Goal: Task Accomplishment & Management: Complete application form

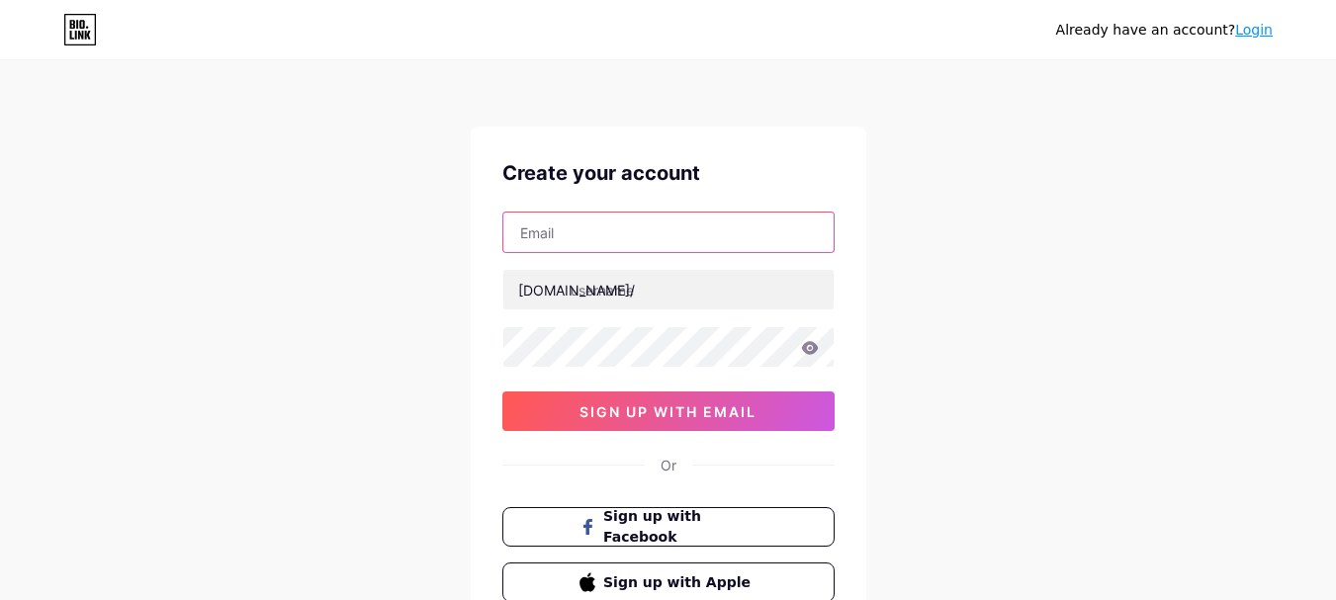
click at [580, 247] on input "text" at bounding box center [668, 233] width 330 height 40
paste input "[EMAIL_ADDRESS][DOMAIN_NAME]"
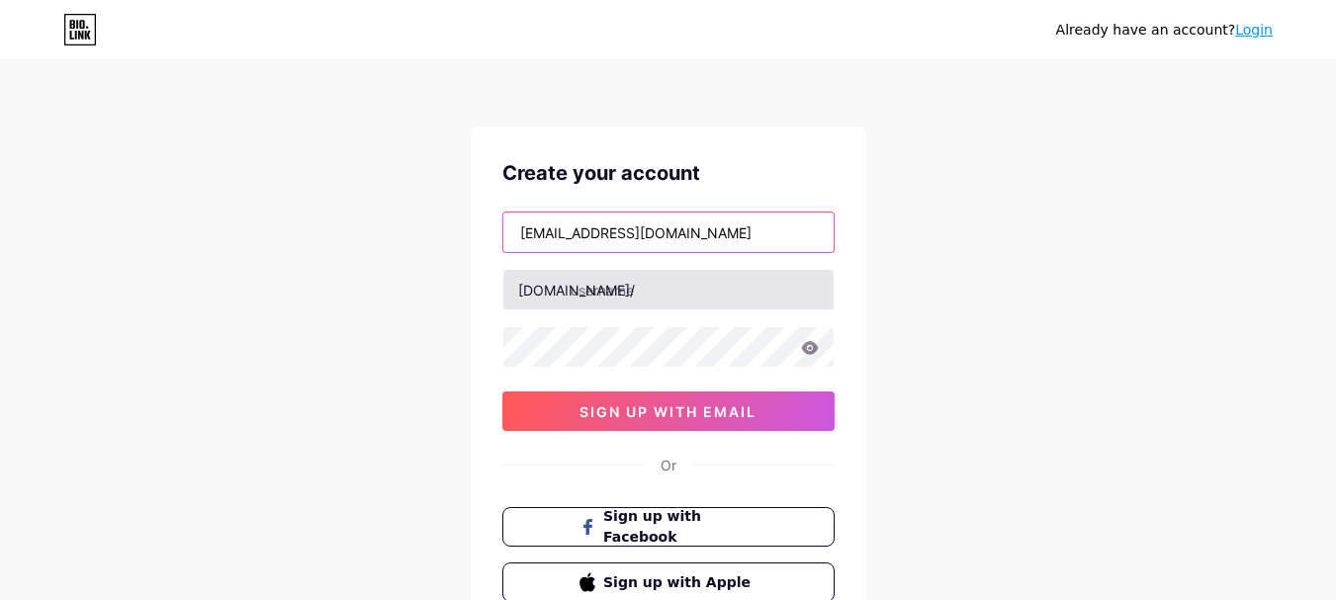
type input "[EMAIL_ADDRESS][DOMAIN_NAME]"
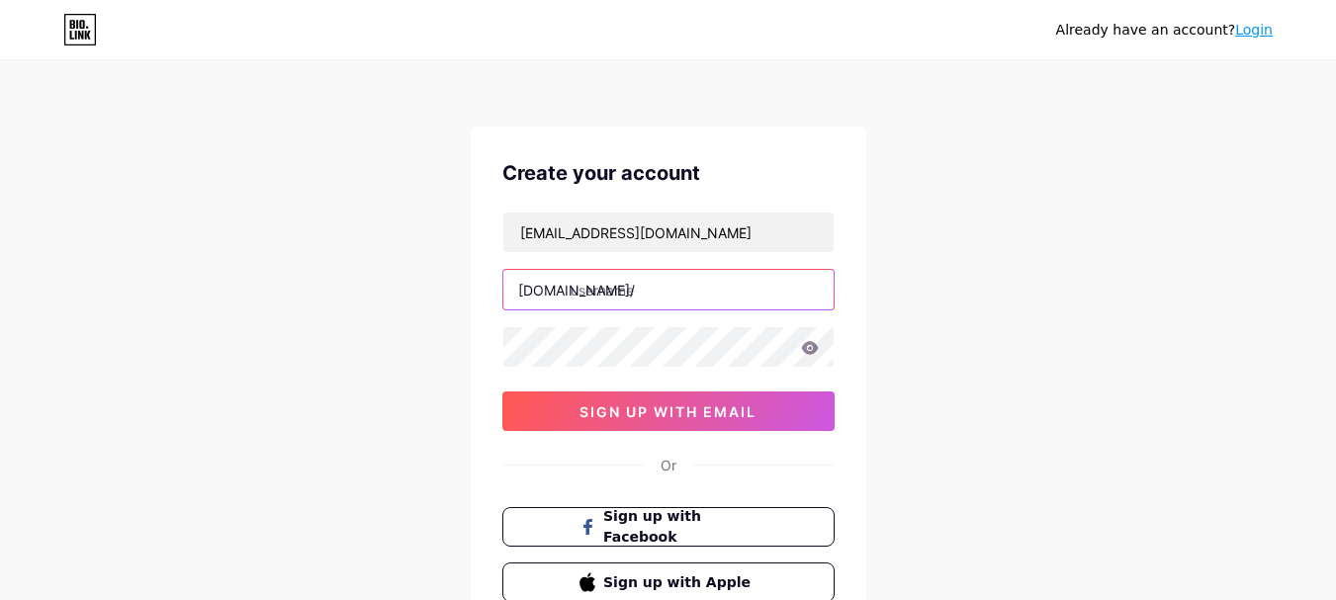
click at [589, 303] on input "text" at bounding box center [668, 290] width 330 height 40
paste input "westernspiritranch"
type input "westernspiritranch"
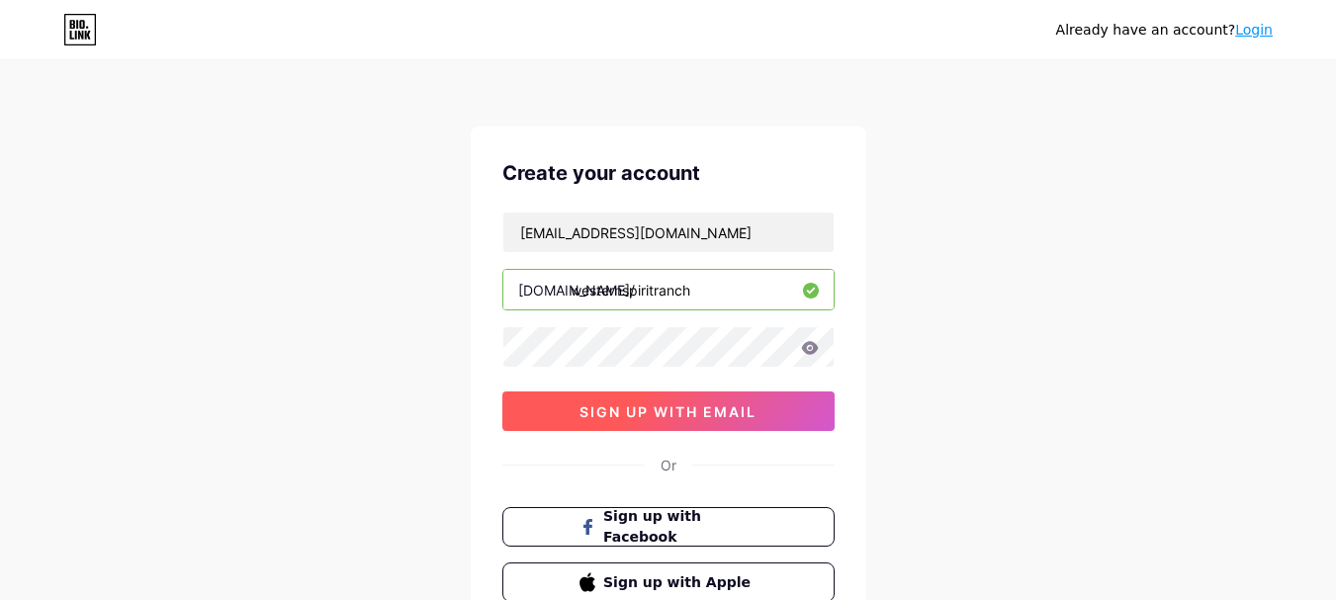
click at [689, 417] on span "sign up with email" at bounding box center [668, 412] width 177 height 17
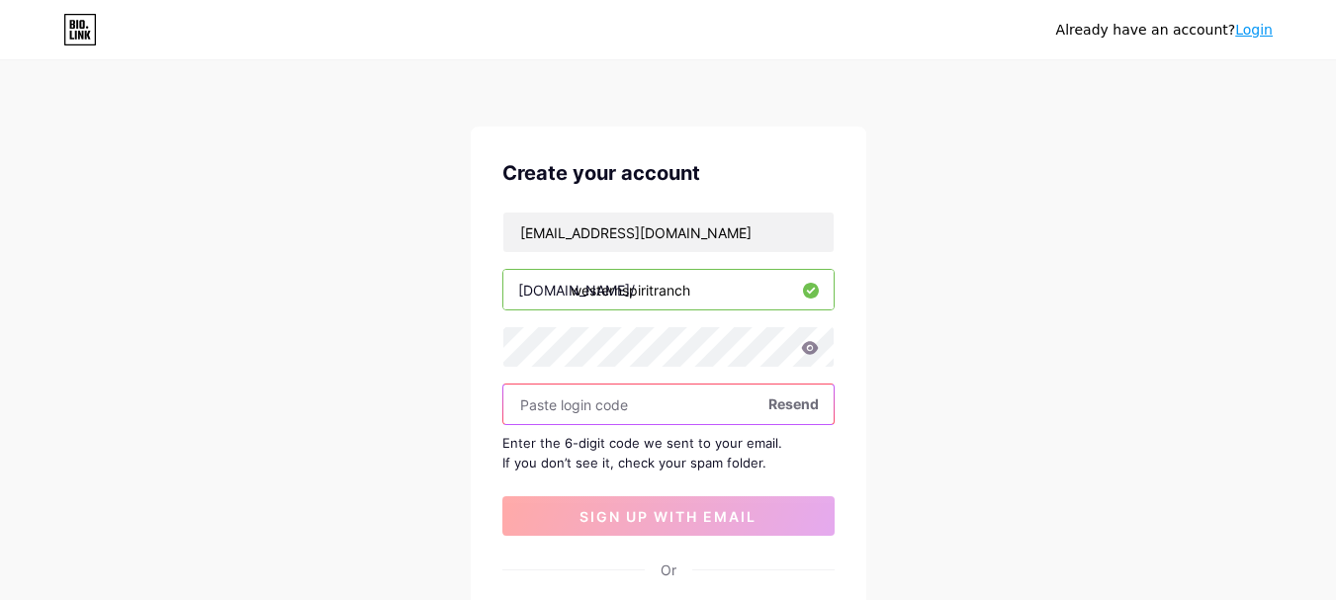
click at [604, 414] on input "text" at bounding box center [668, 405] width 330 height 40
paste input "777738"
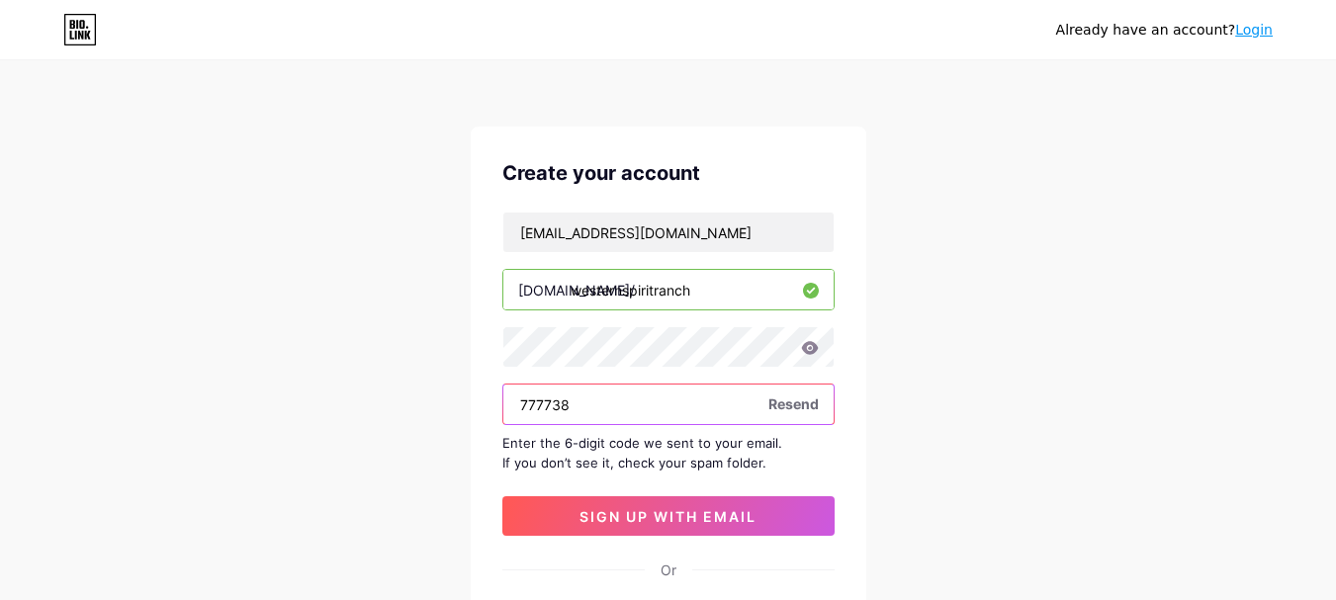
type input "777738"
click at [916, 413] on div "Already have an account? Login Create your account [EMAIL_ADDRESS][DOMAIN_NAME]…" at bounding box center [668, 431] width 1336 height 862
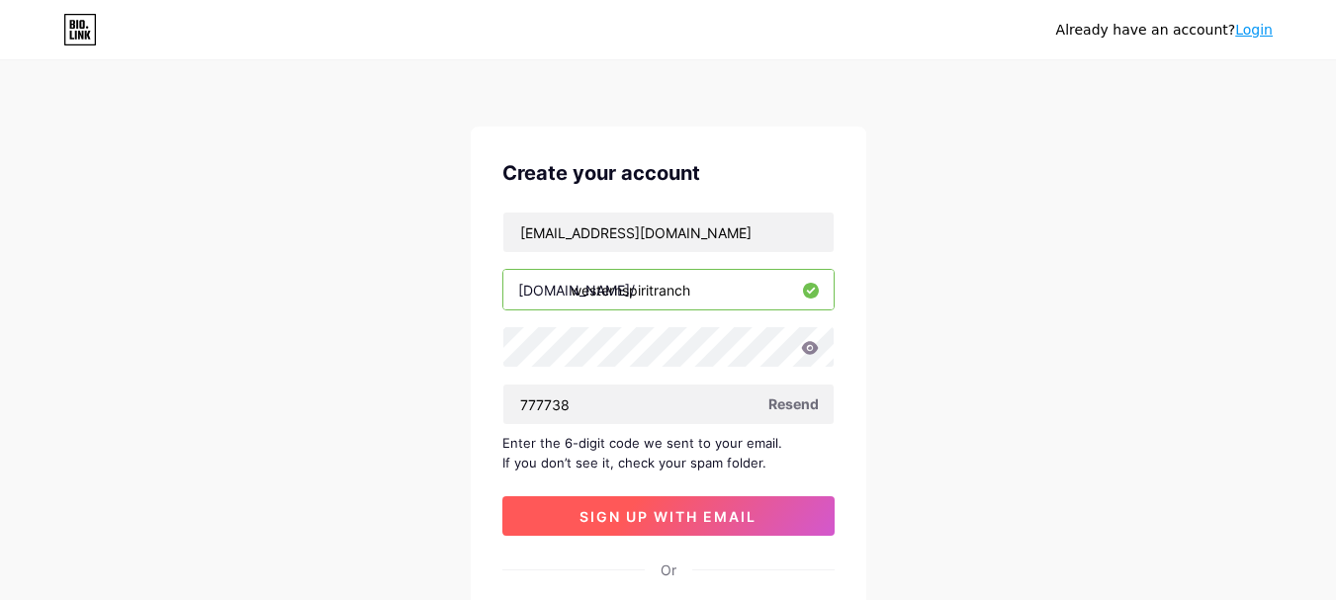
click at [651, 521] on span "sign up with email" at bounding box center [668, 516] width 177 height 17
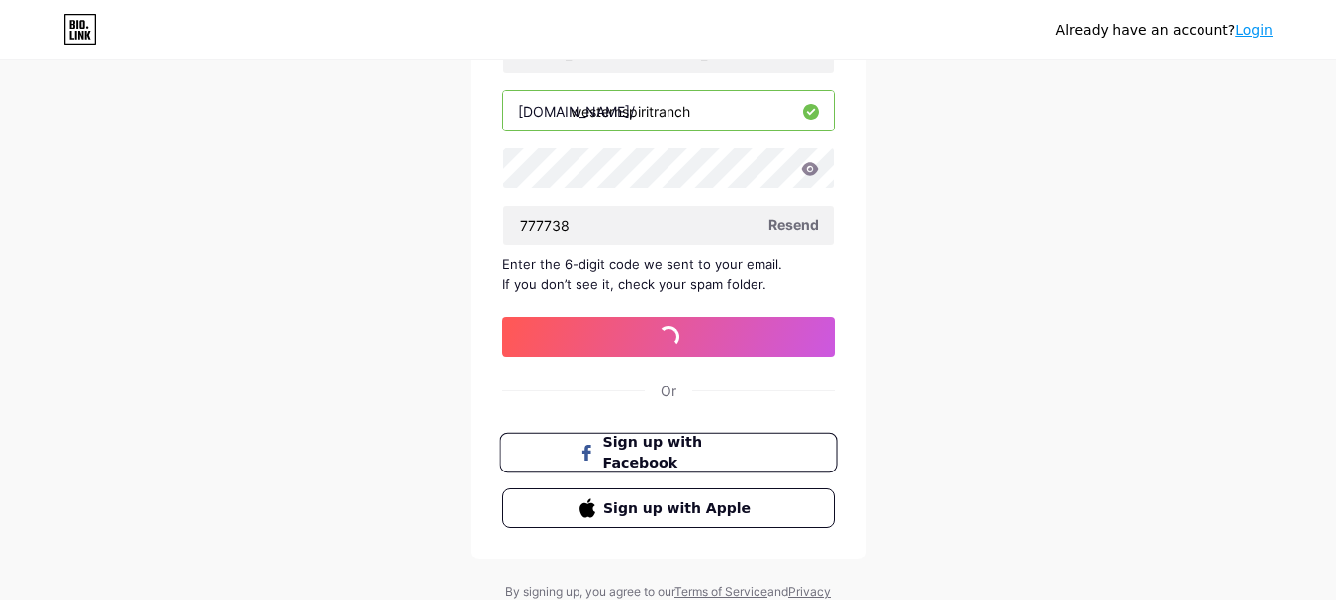
scroll to position [198, 0]
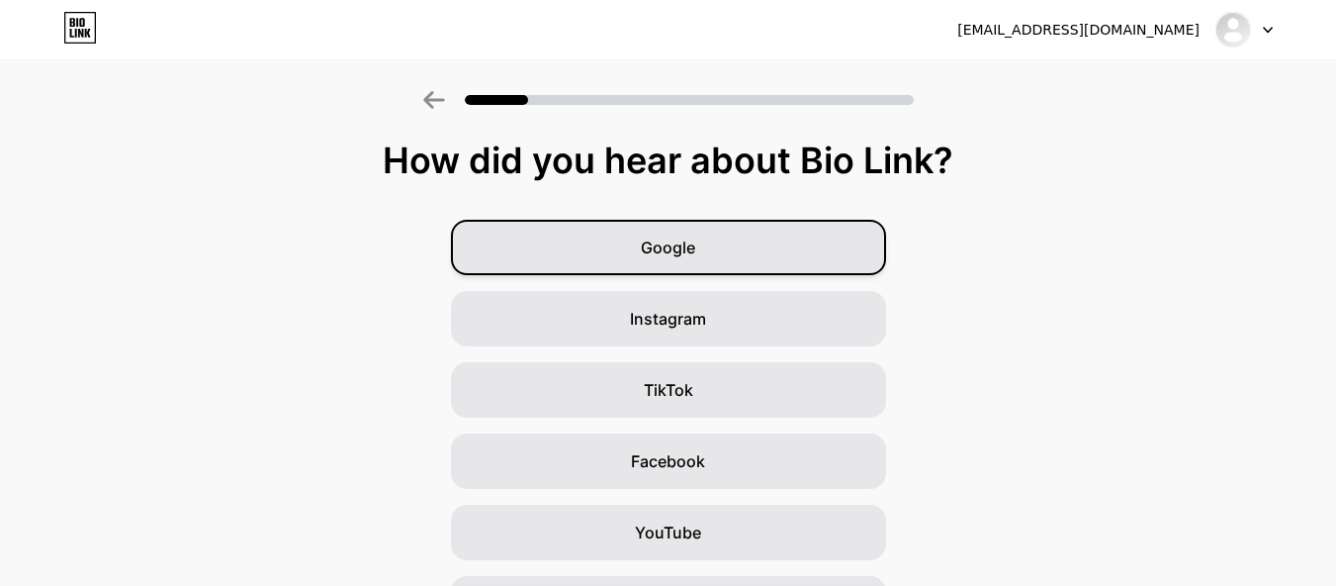
click at [722, 258] on div "Google" at bounding box center [668, 247] width 435 height 55
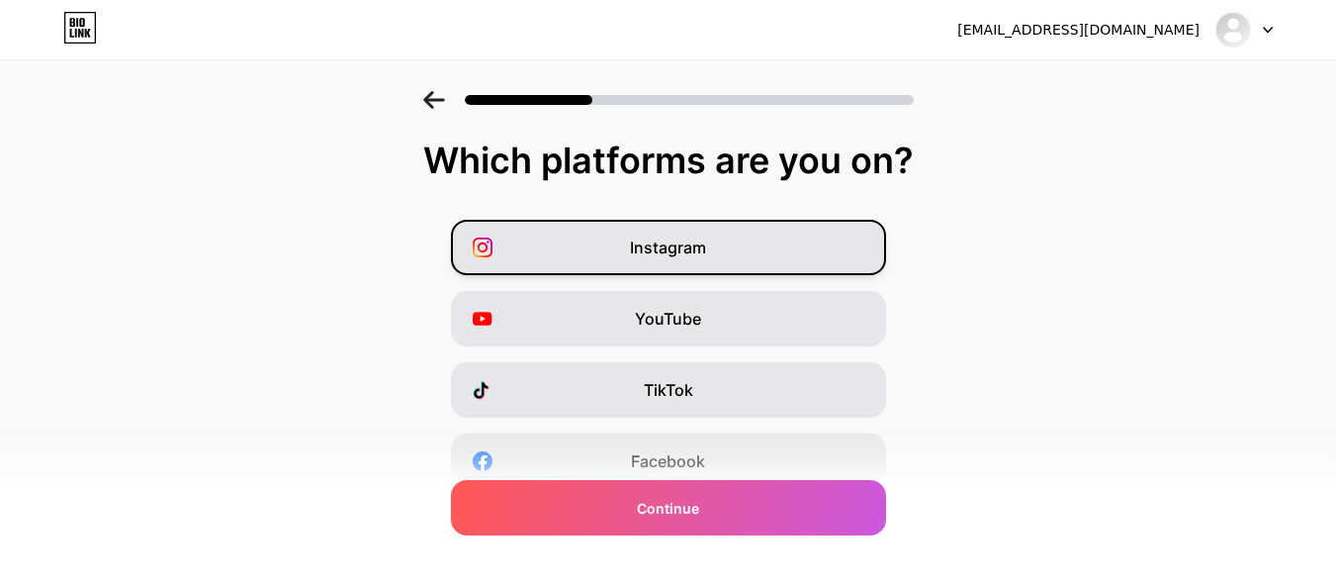
click at [706, 236] on span "Instagram" at bounding box center [668, 247] width 76 height 24
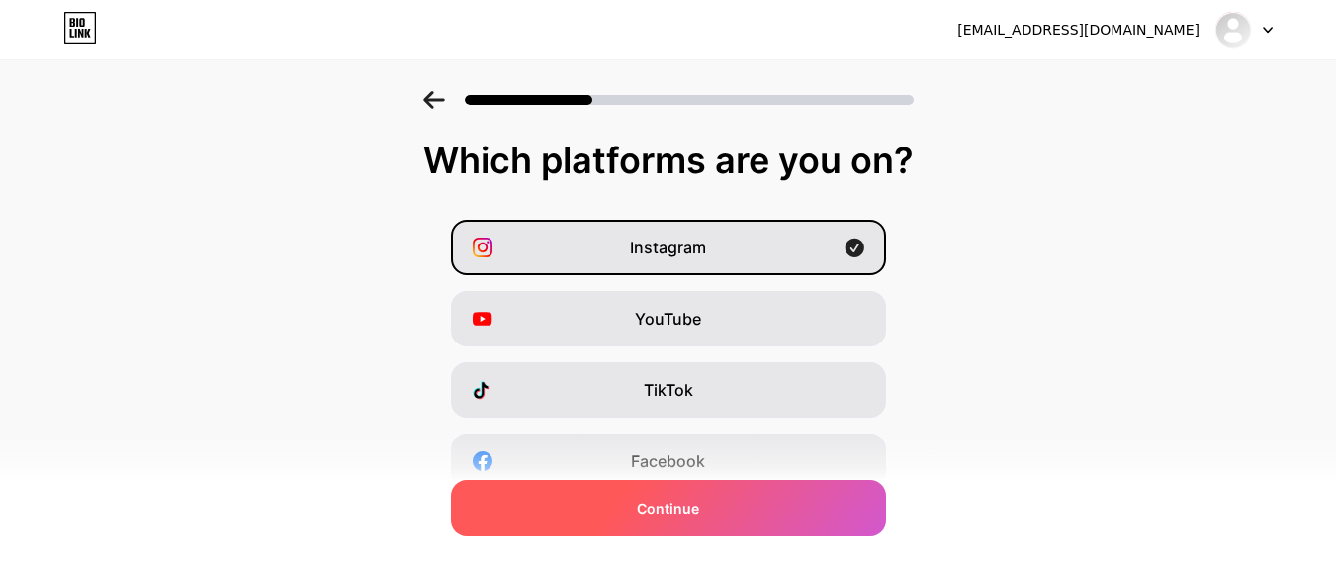
click at [713, 491] on div "Continue" at bounding box center [668, 507] width 435 height 55
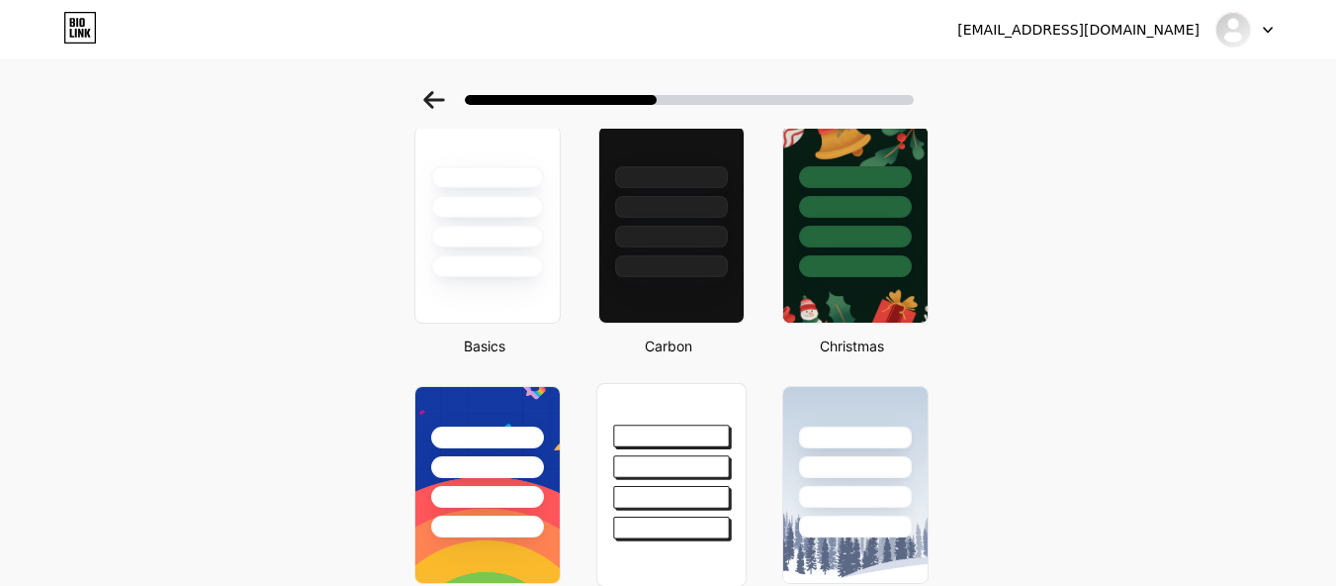
scroll to position [99, 0]
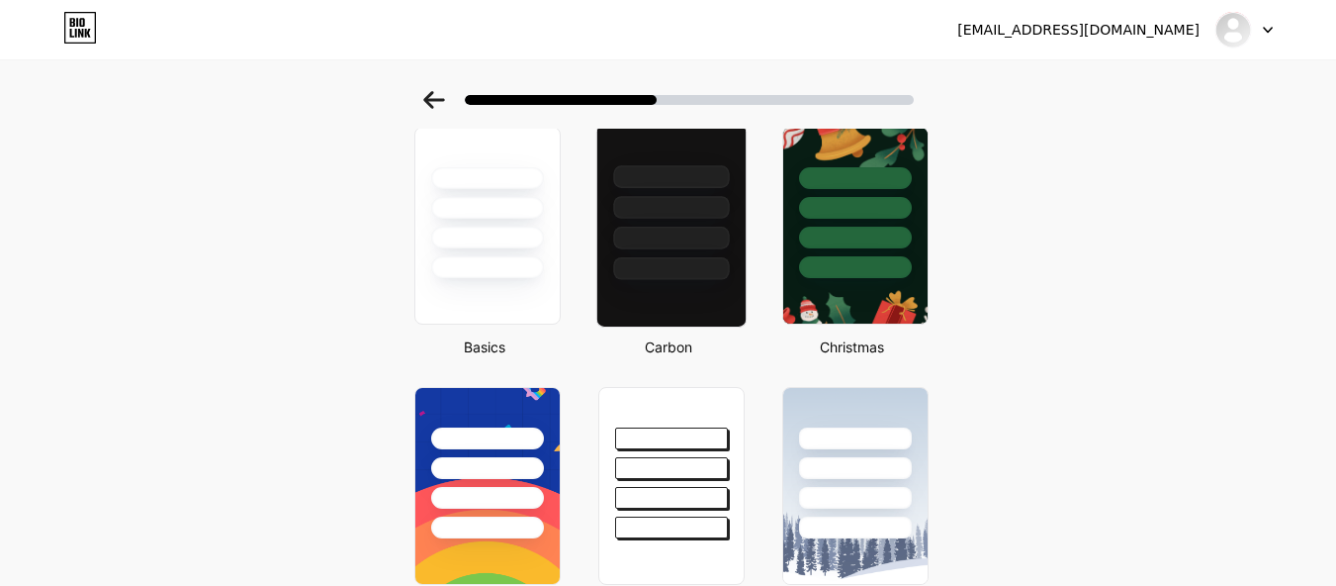
click at [664, 214] on div at bounding box center [671, 207] width 116 height 23
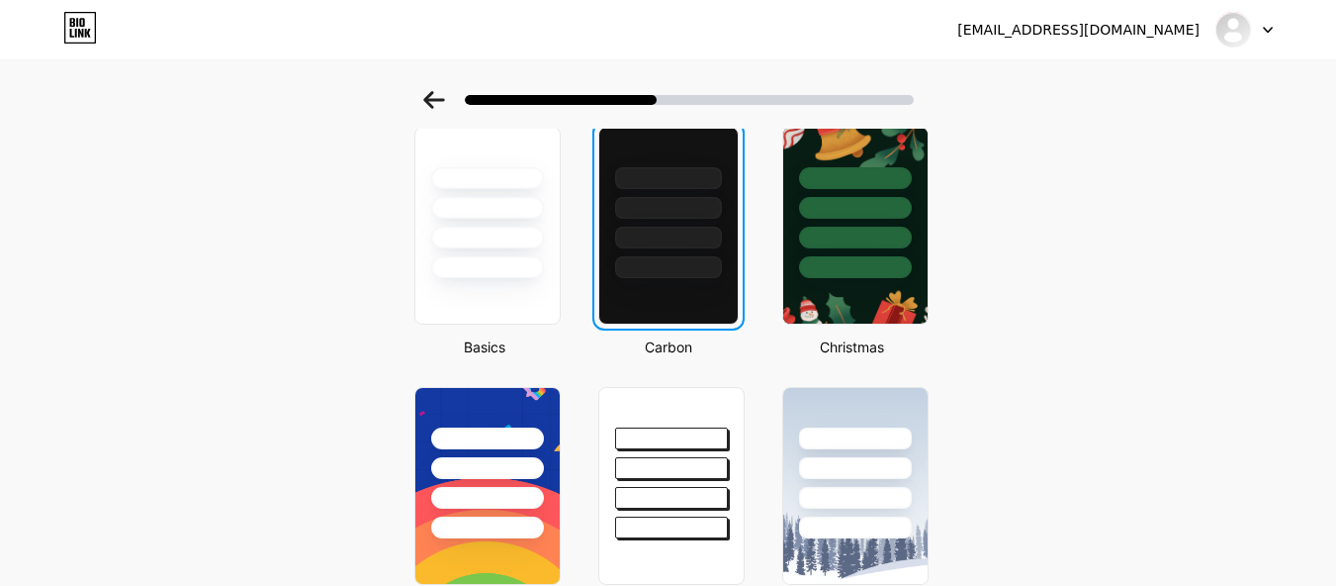
scroll to position [0, 0]
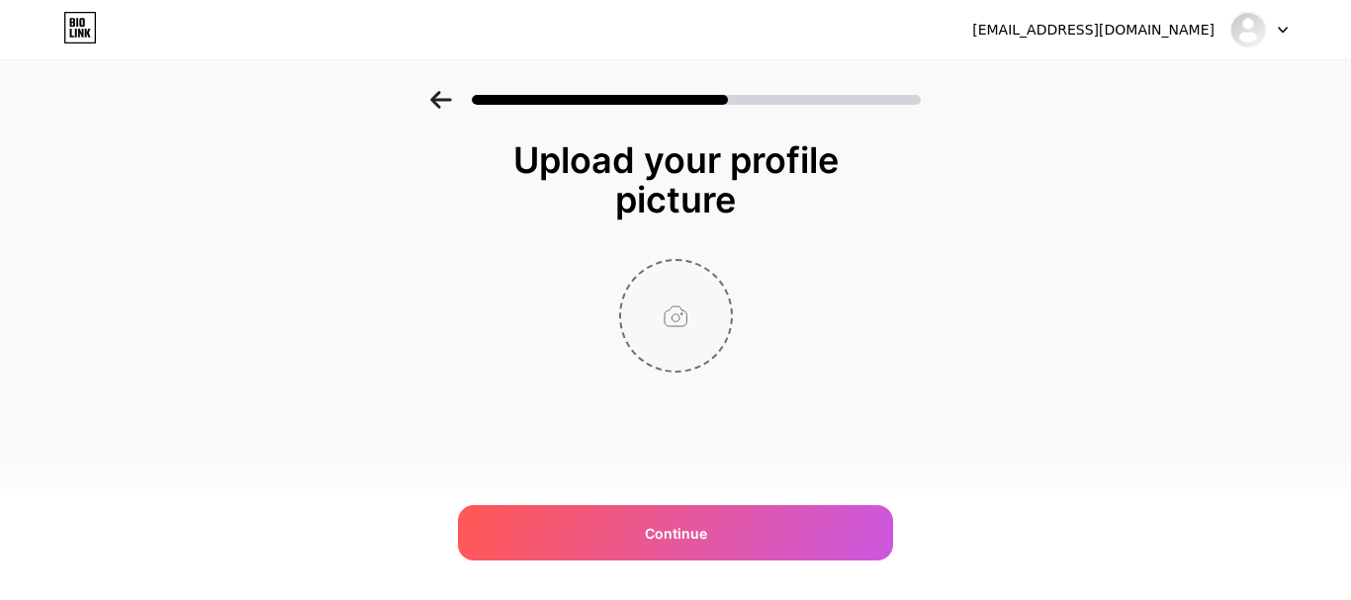
click at [704, 339] on input "file" at bounding box center [676, 316] width 110 height 110
type input "C:\fakepath\images.jpeg"
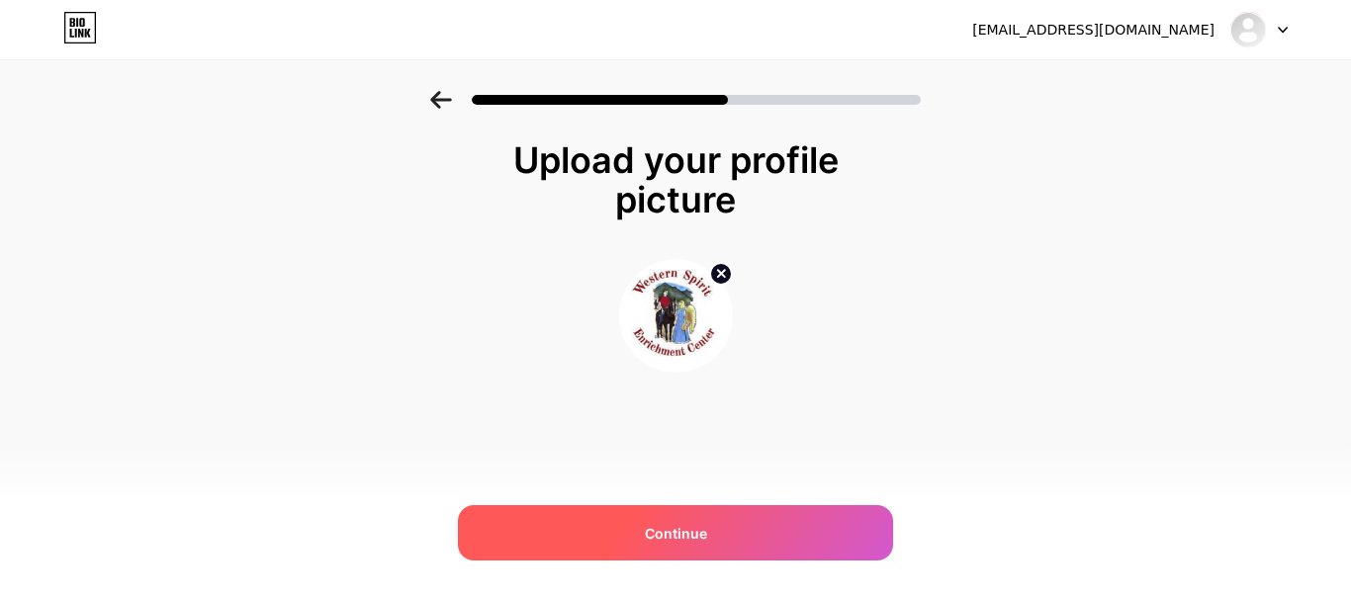
click at [633, 524] on div "Continue" at bounding box center [675, 532] width 435 height 55
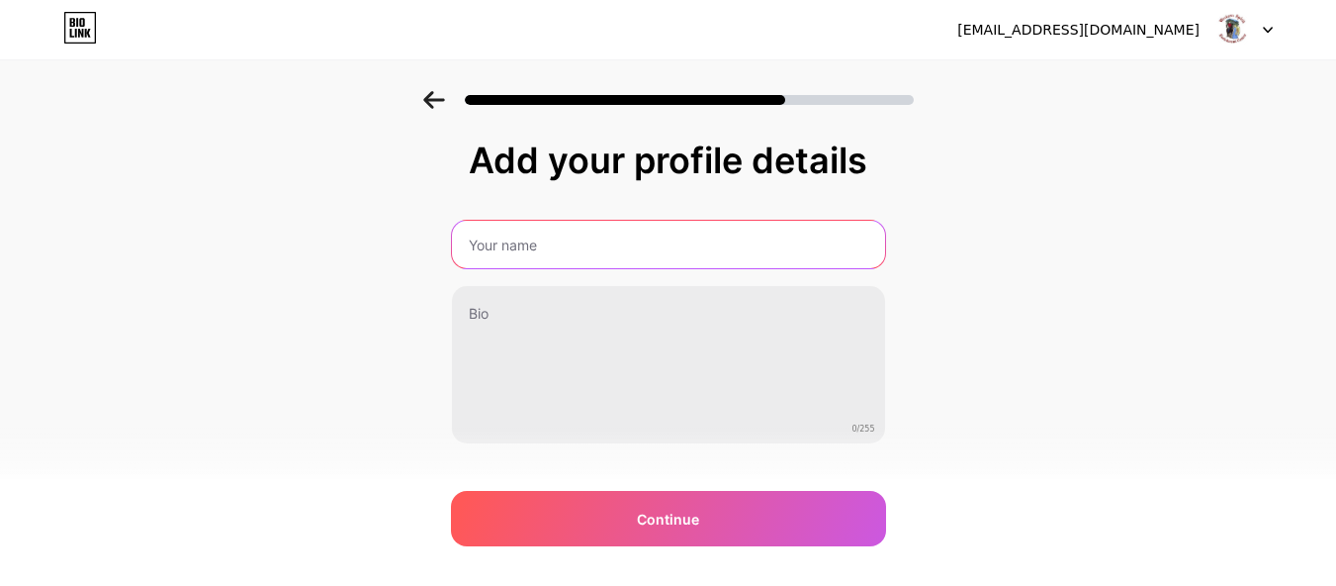
click at [611, 240] on input "text" at bounding box center [668, 244] width 433 height 47
paste input "Western Spirit Enrichment Center"
type input "Western Spirit Enrichment Center"
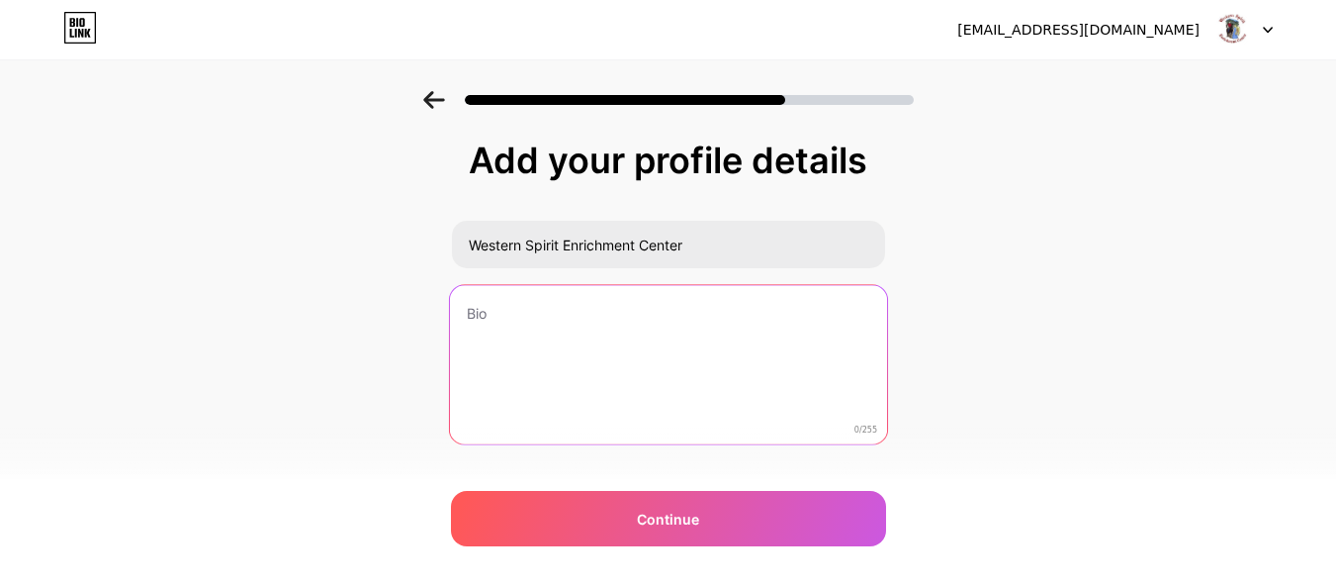
click at [685, 383] on textarea at bounding box center [667, 365] width 437 height 161
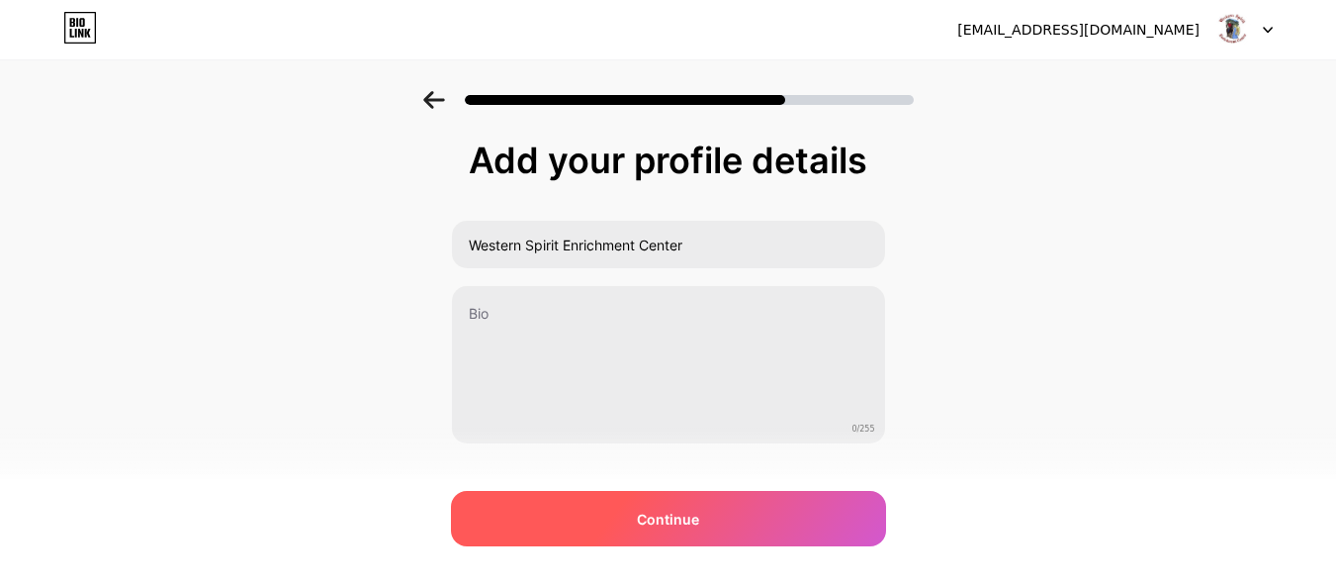
click at [725, 518] on div "Continue" at bounding box center [668, 518] width 435 height 55
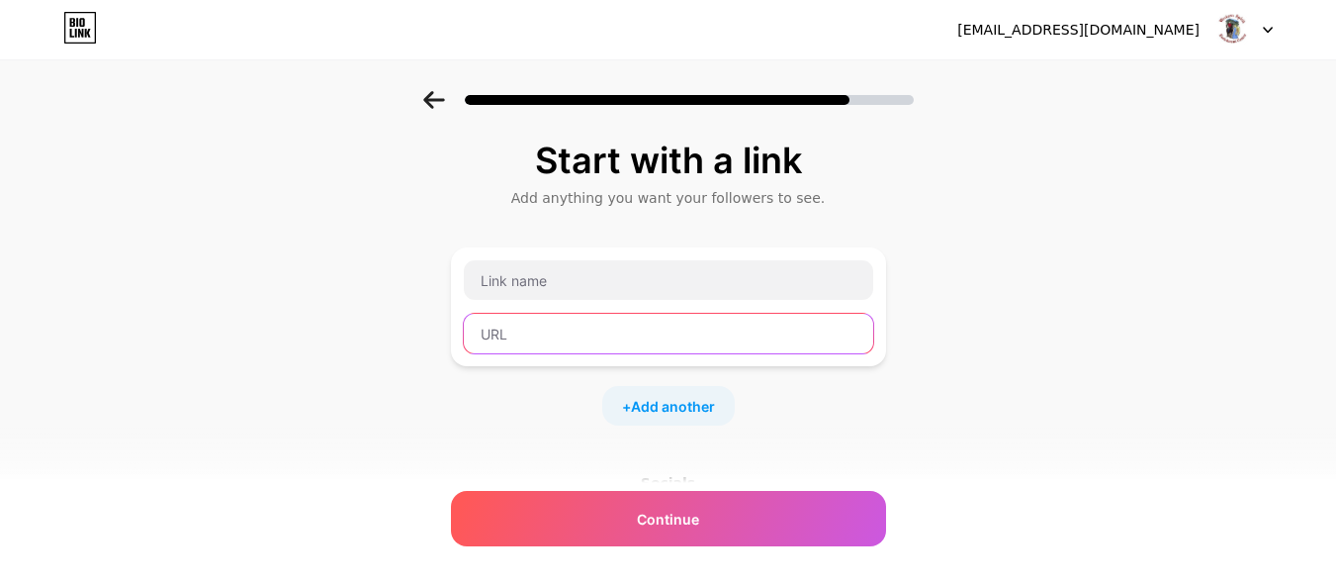
click at [525, 334] on input "text" at bounding box center [669, 334] width 410 height 40
paste input "[URL][DOMAIN_NAME]"
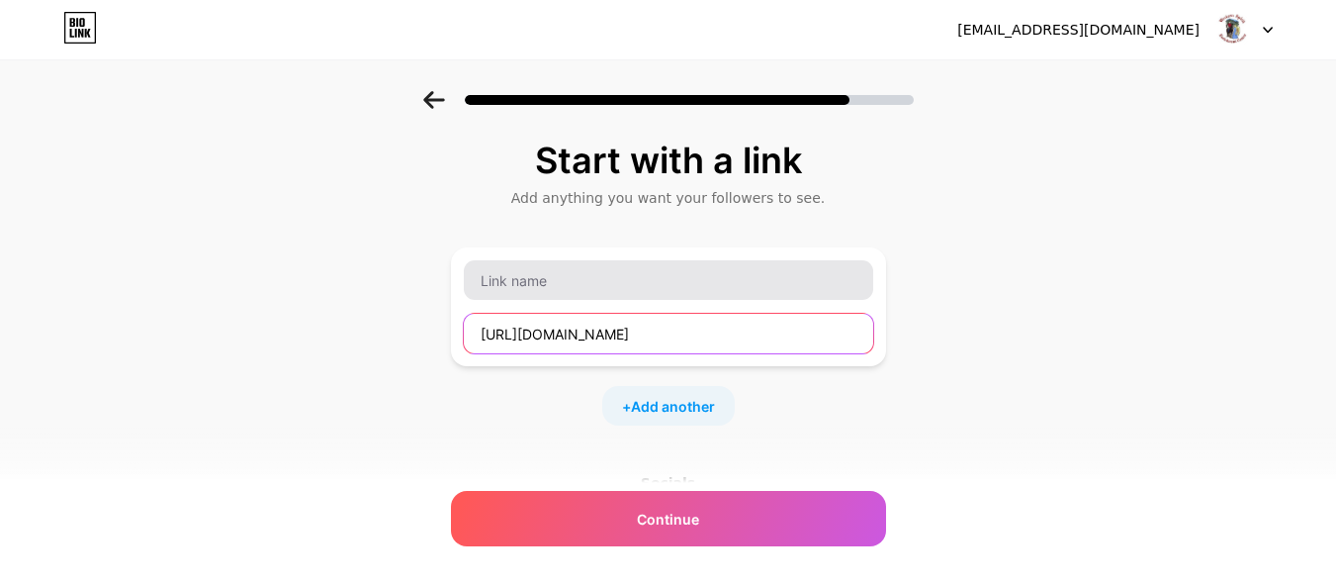
scroll to position [0, 231]
type input "[URL][DOMAIN_NAME]"
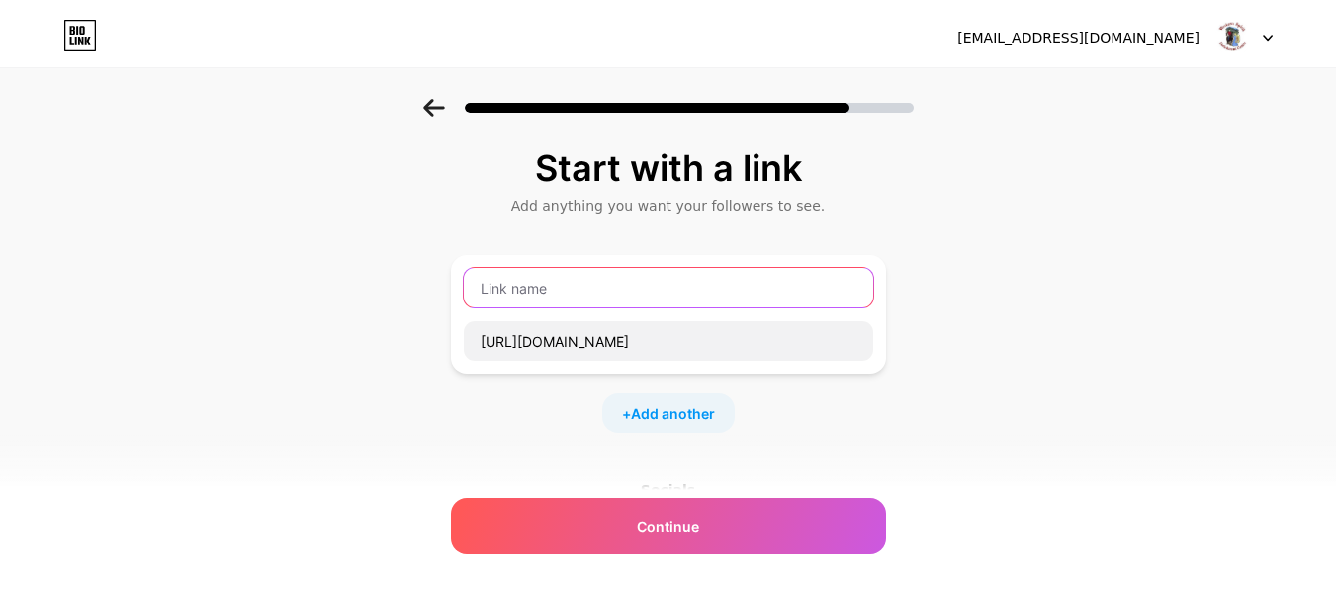
scroll to position [0, 0]
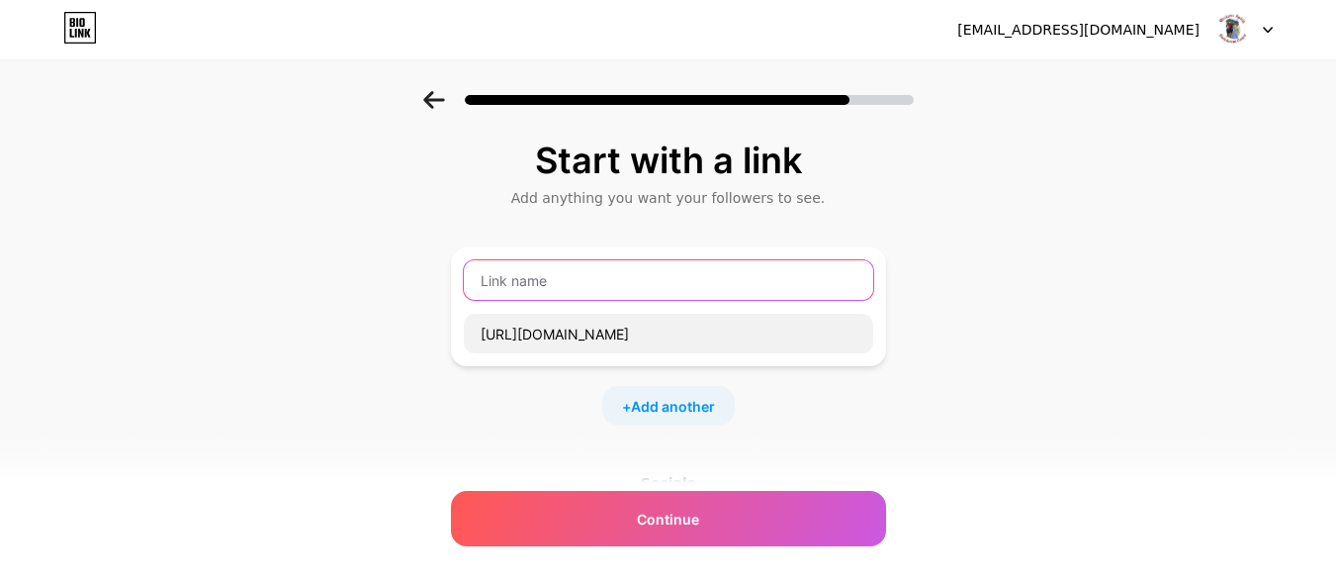
click at [587, 282] on input "text" at bounding box center [669, 280] width 410 height 40
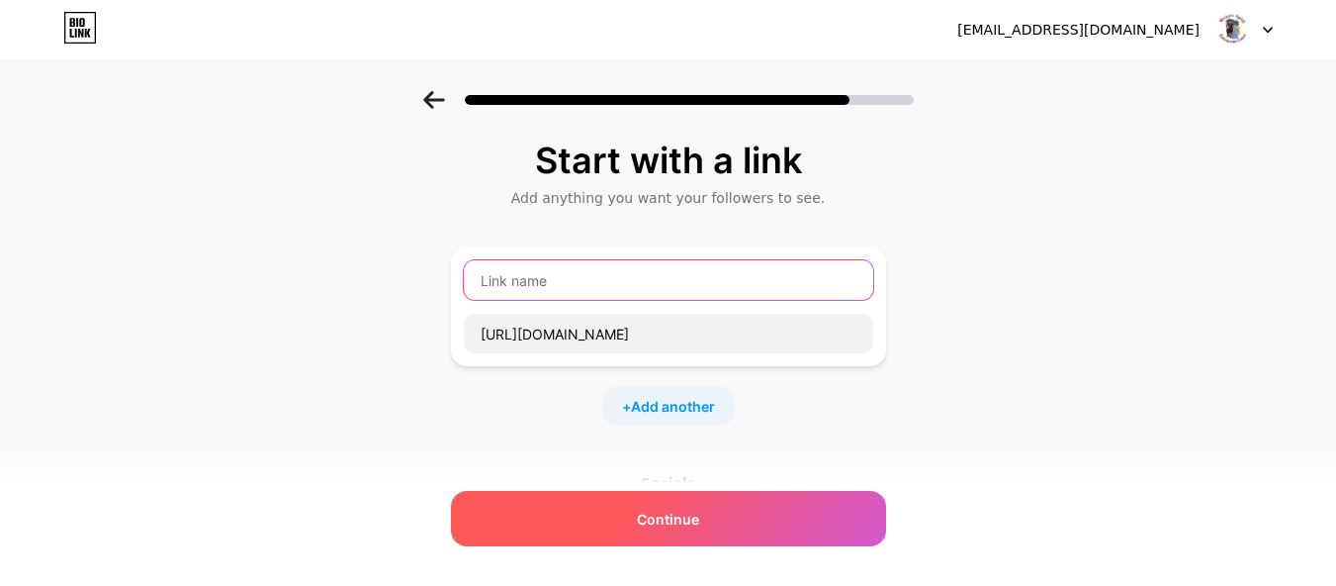
paste input "Personal Spiritual Retreat Guide | [GEOGRAPHIC_DATA]"
type input "Personal Spiritual Retreat Guide | [GEOGRAPHIC_DATA]"
click at [681, 516] on span "Continue" at bounding box center [668, 518] width 62 height 21
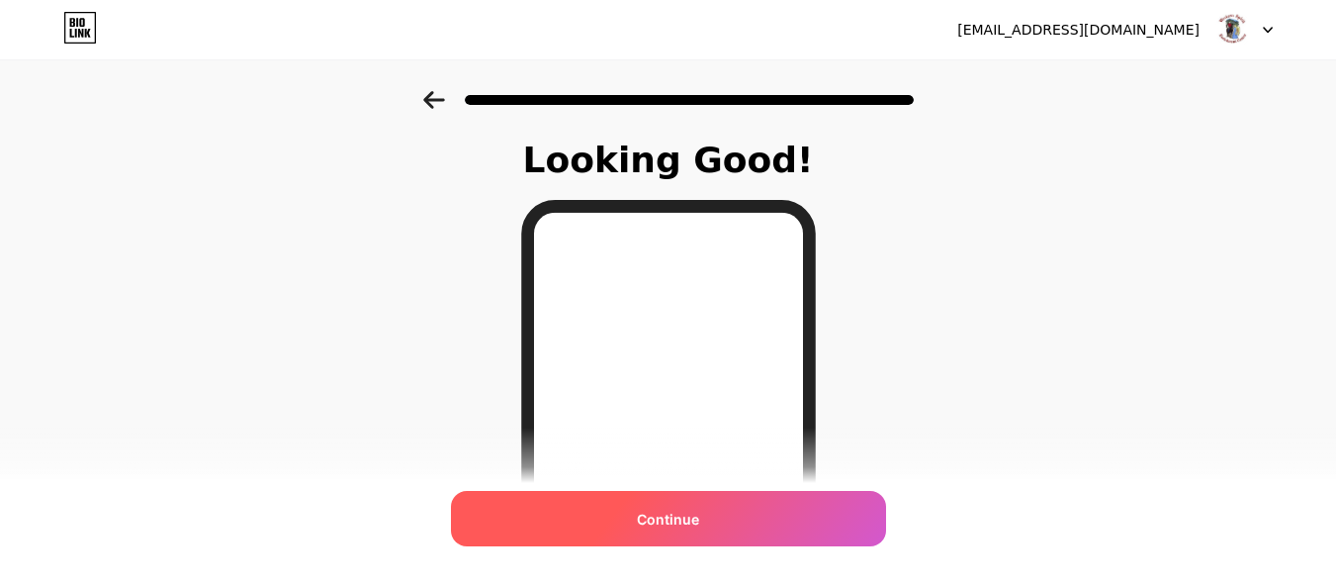
click at [685, 520] on span "Continue" at bounding box center [668, 518] width 62 height 21
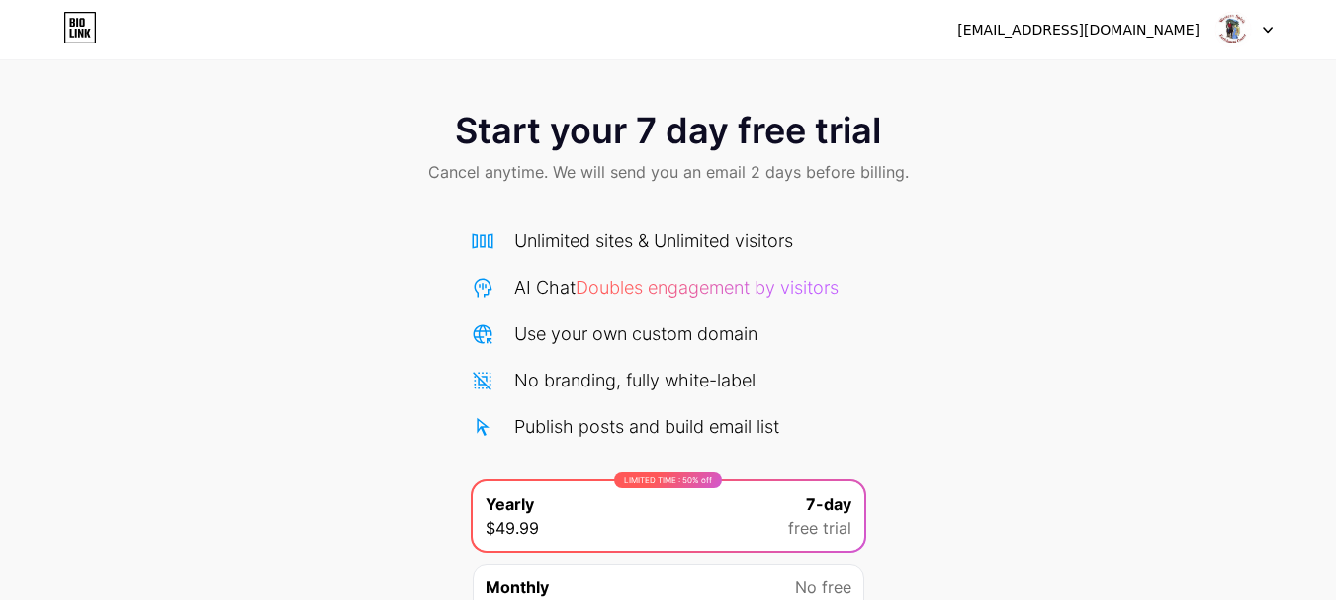
scroll to position [196, 0]
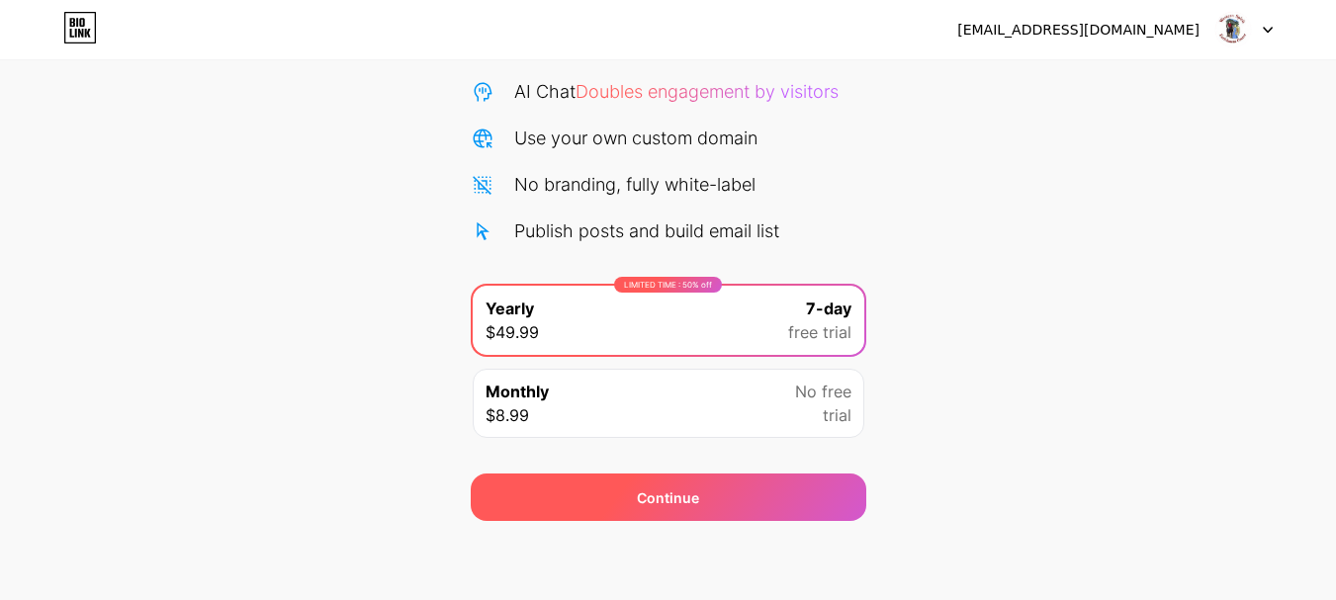
click at [675, 509] on div "Continue" at bounding box center [669, 497] width 396 height 47
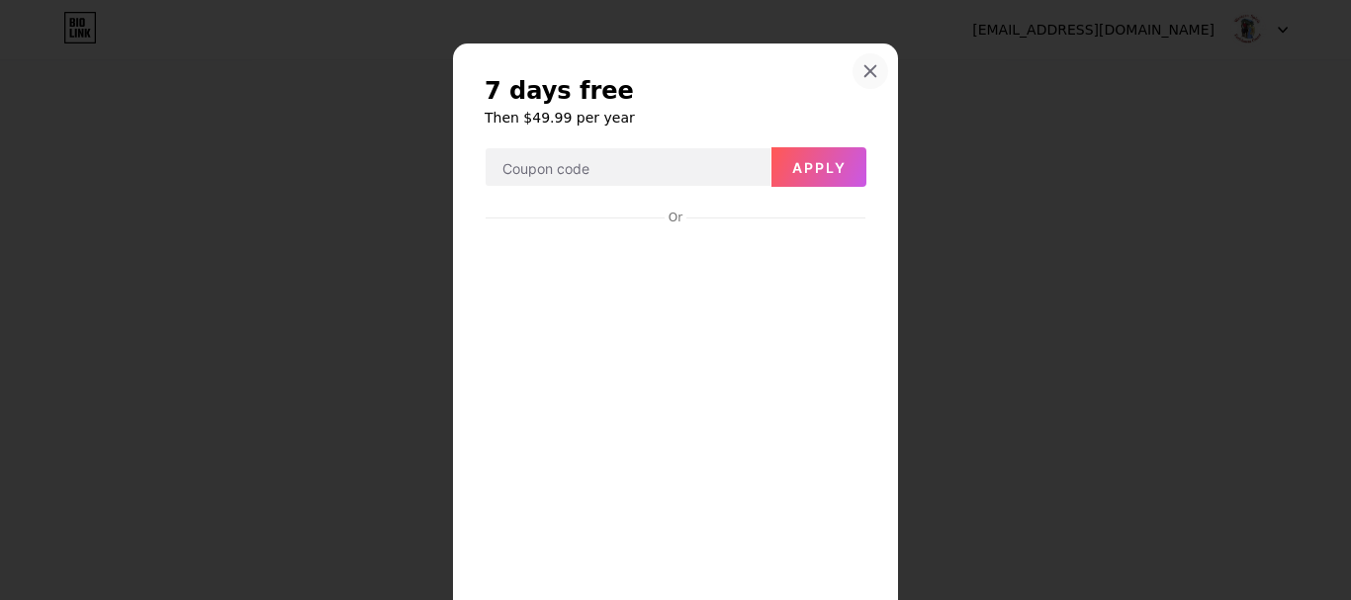
click at [866, 73] on icon at bounding box center [871, 71] width 11 height 11
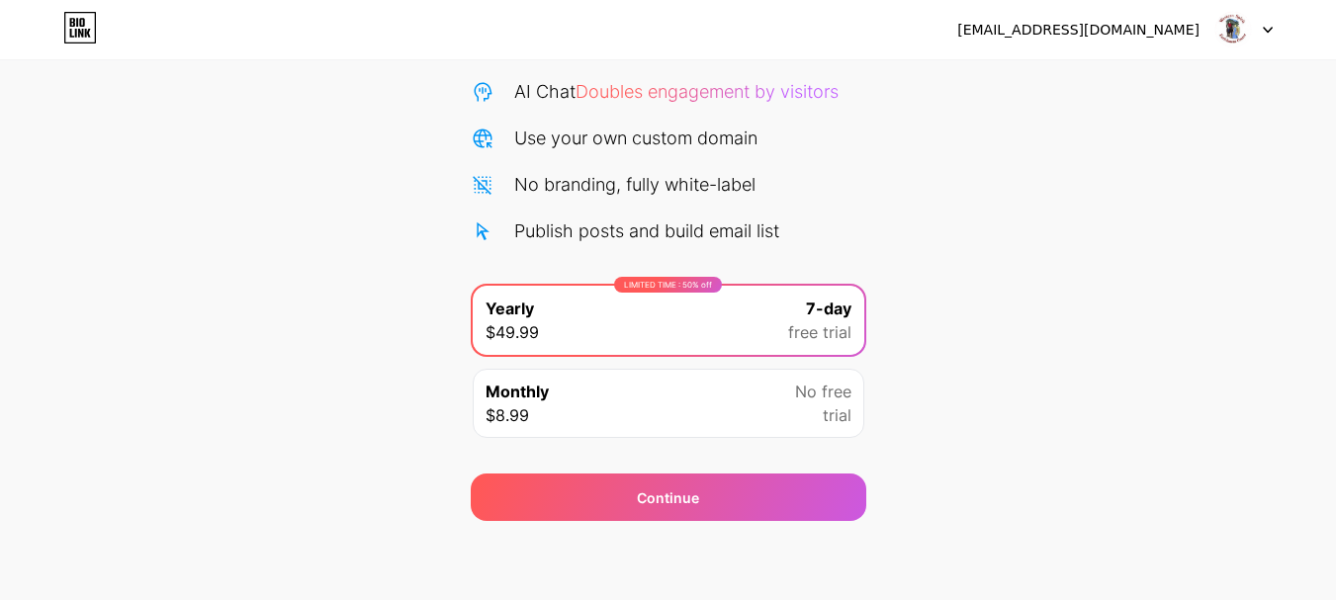
click at [1242, 34] on img at bounding box center [1234, 30] width 38 height 38
